Goal: Navigation & Orientation: Find specific page/section

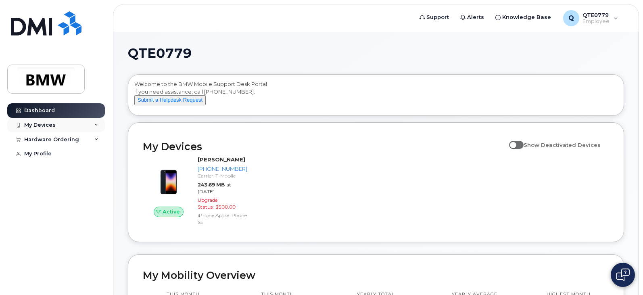
click at [56, 123] on div "My Devices" at bounding box center [56, 125] width 98 height 15
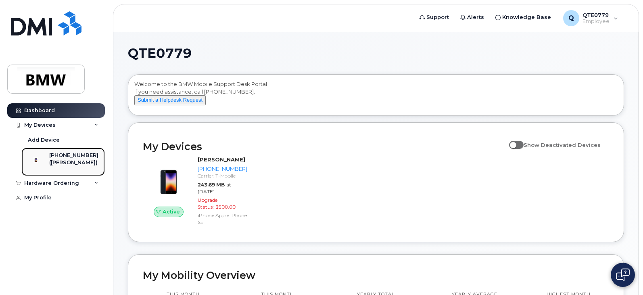
click at [71, 162] on div "([PERSON_NAME])" at bounding box center [73, 162] width 49 height 7
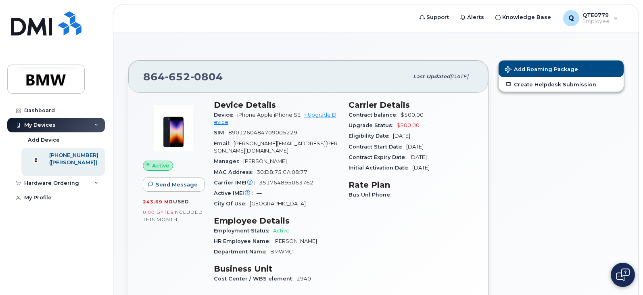
scroll to position [81, 0]
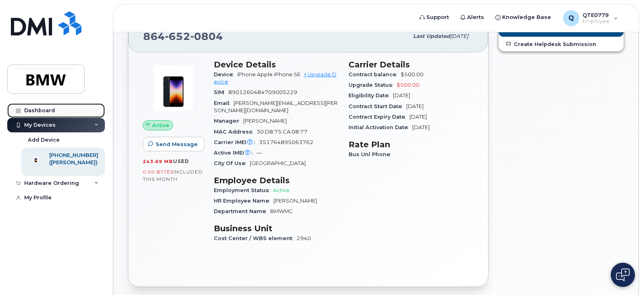
click at [38, 110] on div "Dashboard" at bounding box center [39, 110] width 31 height 6
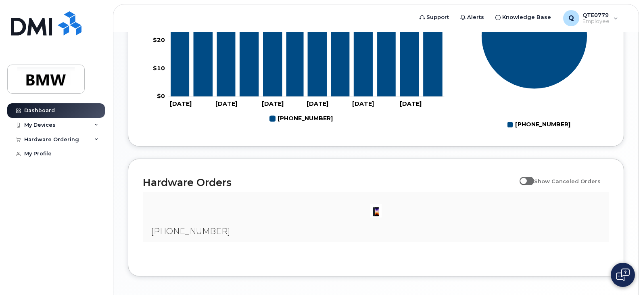
scroll to position [289, 0]
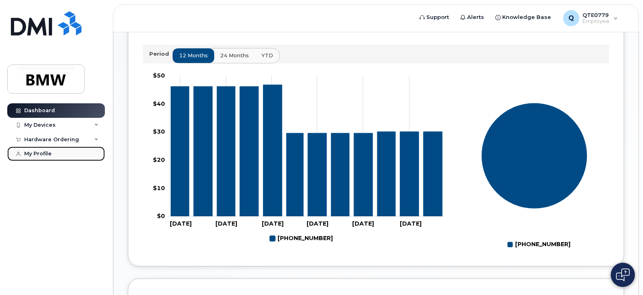
click at [33, 152] on div "My Profile" at bounding box center [37, 153] width 27 height 6
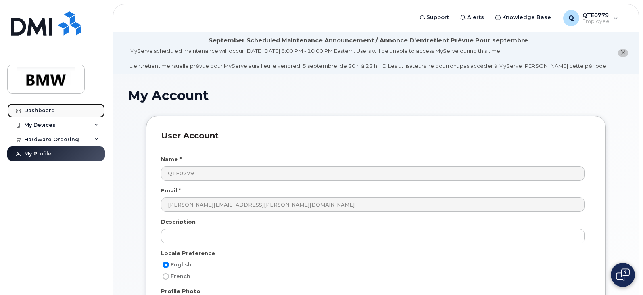
click at [36, 111] on div "Dashboard" at bounding box center [39, 110] width 31 height 6
